Goal: Register for event/course

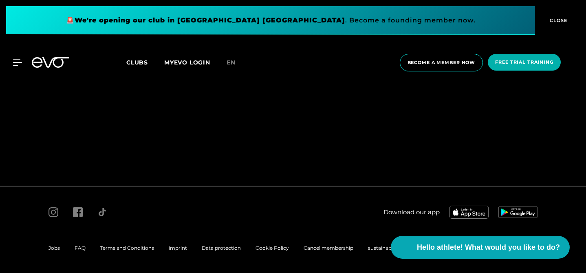
scroll to position [88, 0]
click at [236, 60] on font "en" at bounding box center [231, 62] width 9 height 7
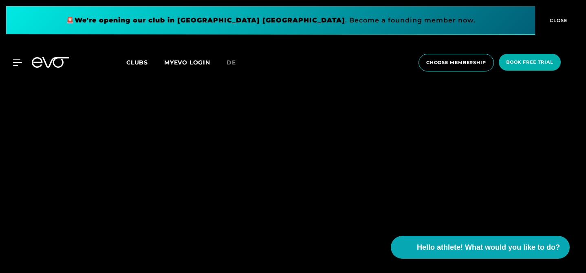
click at [50, 71] on div "MyEVO Login About Memberships free trial DAYPASS EVO Studios Dusseldorf Berlin …" at bounding box center [293, 62] width 583 height 31
click at [46, 63] on icon at bounding box center [55, 62] width 27 height 11
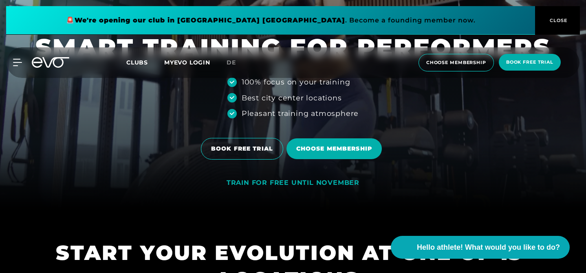
scroll to position [68, 0]
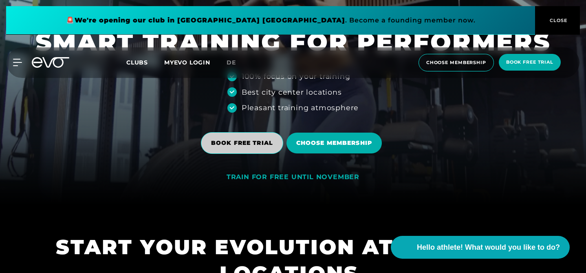
click at [211, 143] on font "BOOK FREE TRIAL" at bounding box center [242, 142] width 62 height 7
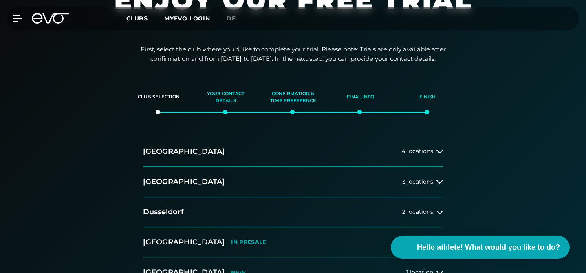
scroll to position [68, 0]
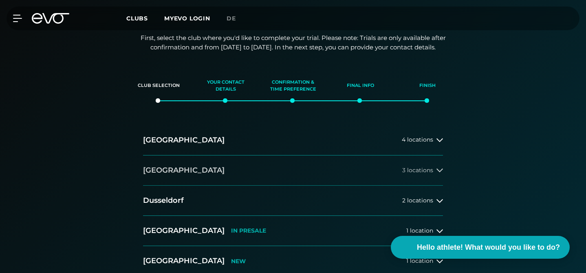
click at [156, 167] on font "[GEOGRAPHIC_DATA]" at bounding box center [184, 169] width 82 height 9
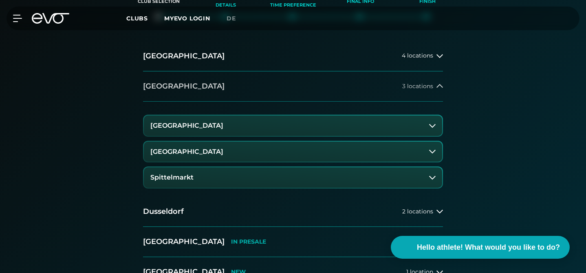
scroll to position [158, 0]
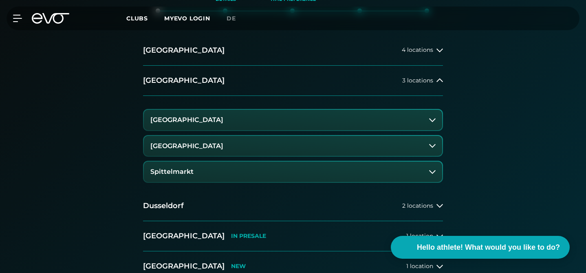
click at [157, 146] on font "Berlin Rosenthaler Platz" at bounding box center [186, 146] width 73 height 8
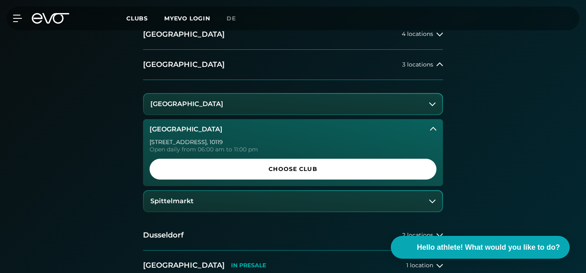
scroll to position [175, 0]
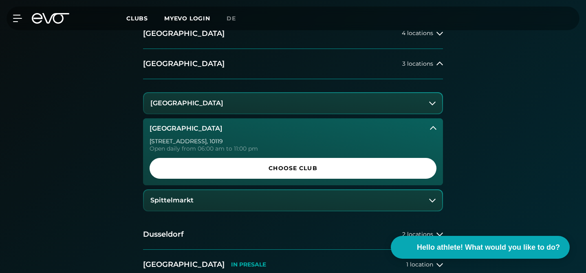
click at [238, 103] on button "Berlin Alexanderplatz" at bounding box center [293, 103] width 298 height 20
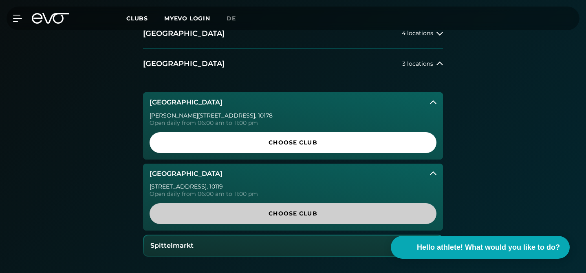
click at [198, 210] on span "Choose Club" at bounding box center [292, 213] width 267 height 9
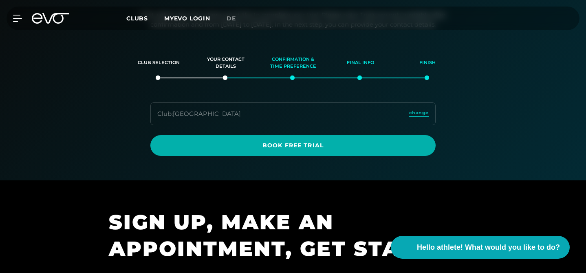
scroll to position [92, 0]
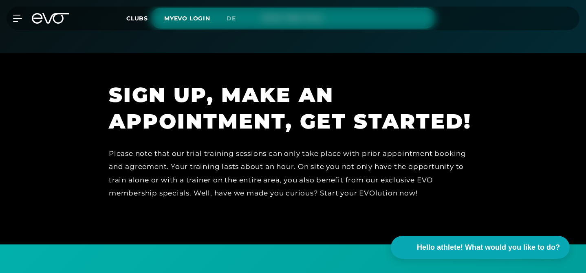
click at [109, 167] on font "Please note that our trial training sessions can only take place with prior app…" at bounding box center [287, 173] width 357 height 48
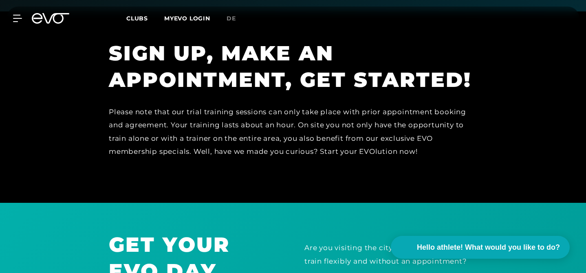
scroll to position [260, 0]
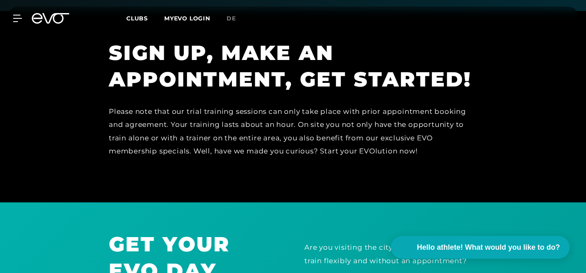
click at [67, 182] on section "SIGN UP, MAKE AN APPOINTMENT, GET STARTED! Please note that our trial training …" at bounding box center [293, 106] width 586 height 191
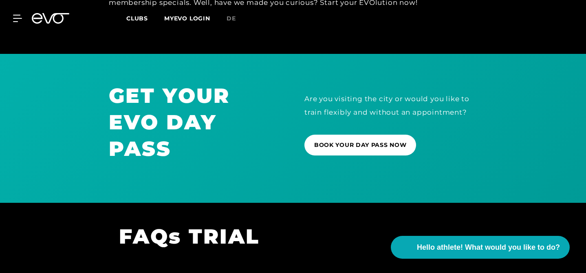
scroll to position [456, 0]
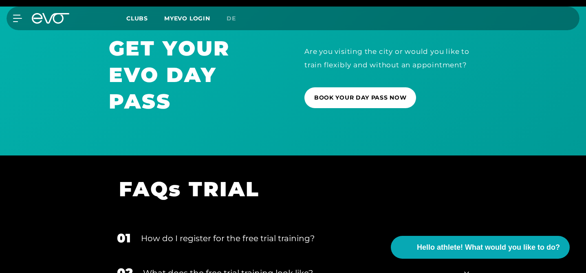
click at [223, 71] on h1 "GET YOUR EVO DAY PASS" at bounding box center [195, 74] width 173 height 79
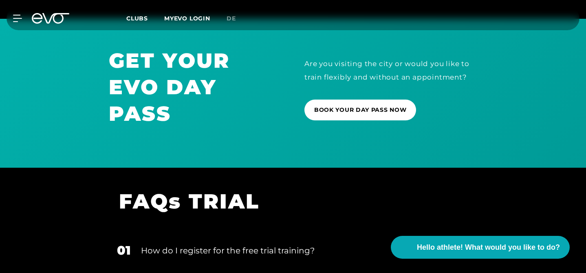
scroll to position [445, 0]
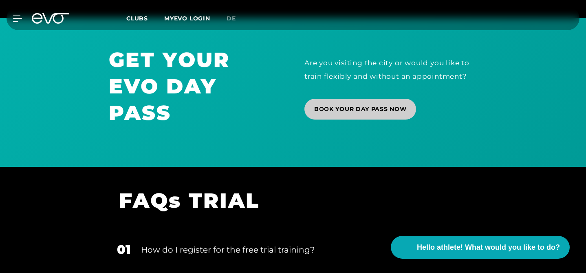
click at [371, 112] on span "BOOK YOUR DAY PASS NOW" at bounding box center [360, 109] width 92 height 9
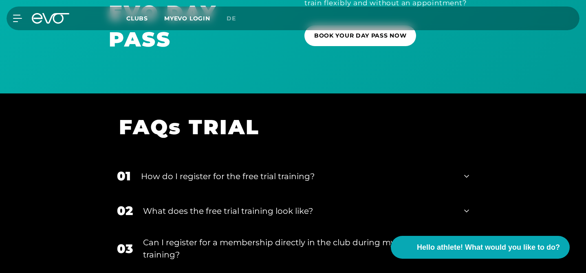
scroll to position [552, 0]
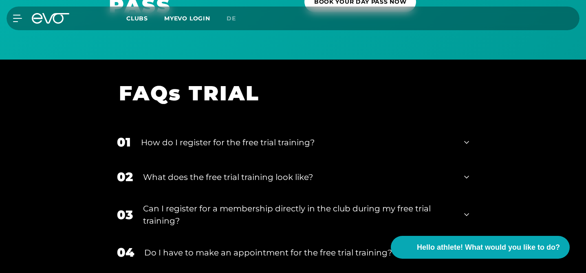
click at [195, 137] on font "How do I register for the free trial training?" at bounding box center [228, 142] width 174 height 10
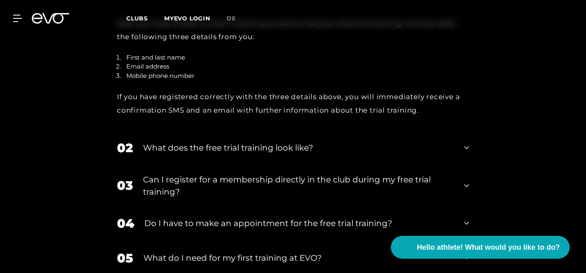
scroll to position [709, 0]
click at [109, 141] on div "02 What does the free trial training look like?" at bounding box center [293, 147] width 368 height 35
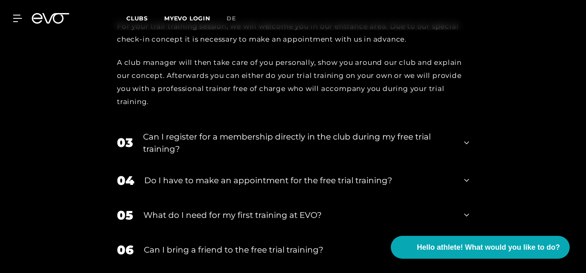
scroll to position [870, 0]
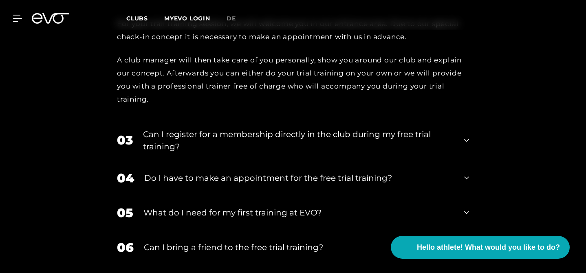
click at [144, 173] on font "Do I have to make an appointment for the free trial training?" at bounding box center [268, 178] width 248 height 10
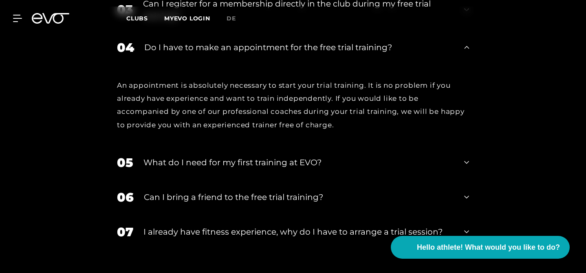
scroll to position [1009, 0]
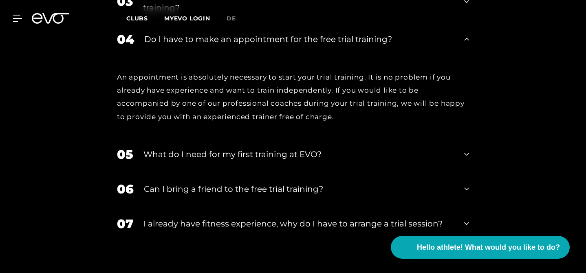
click at [148, 183] on div "Can I bring a friend to the free trial training?" at bounding box center [299, 189] width 310 height 12
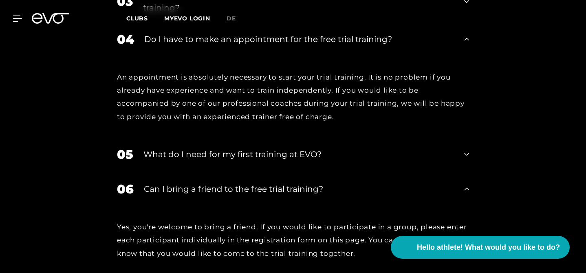
click at [145, 137] on div "05 What do I need for my first training at EVO?" at bounding box center [293, 154] width 368 height 35
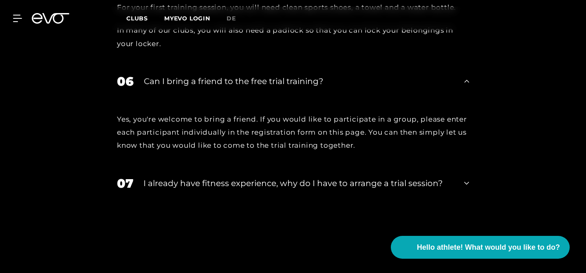
scroll to position [1215, 0]
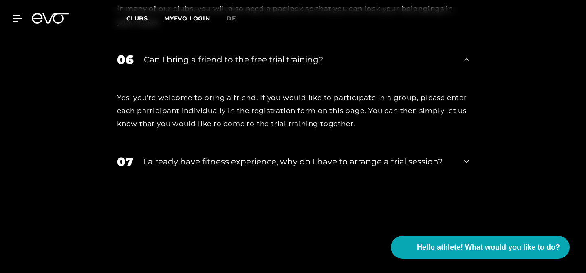
click at [170, 144] on div "07 I already have fitness experience, why do I have to arrange a trial session?" at bounding box center [293, 161] width 368 height 35
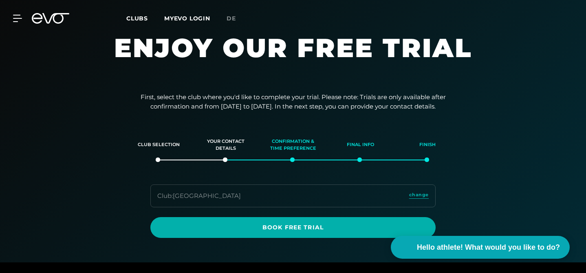
scroll to position [21, 0]
